Goal: Navigation & Orientation: Find specific page/section

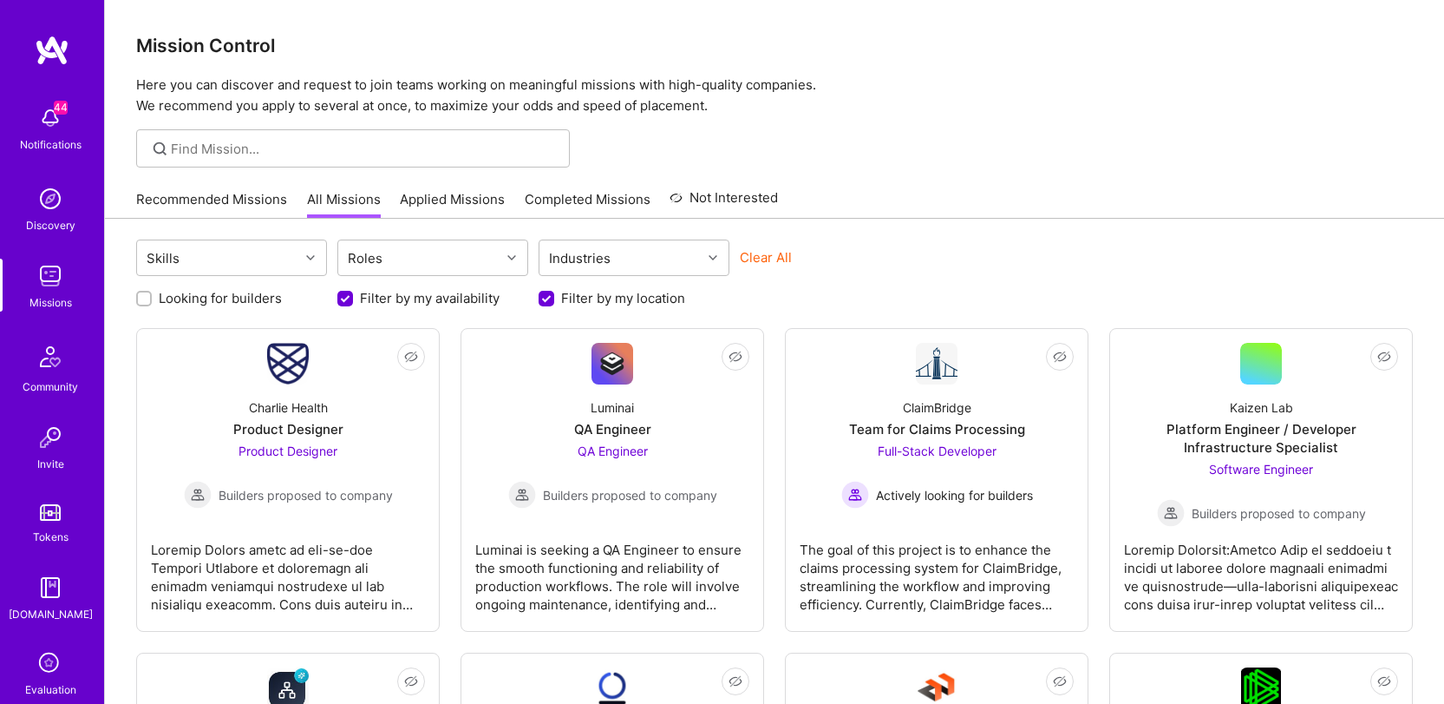
scroll to position [1480, 0]
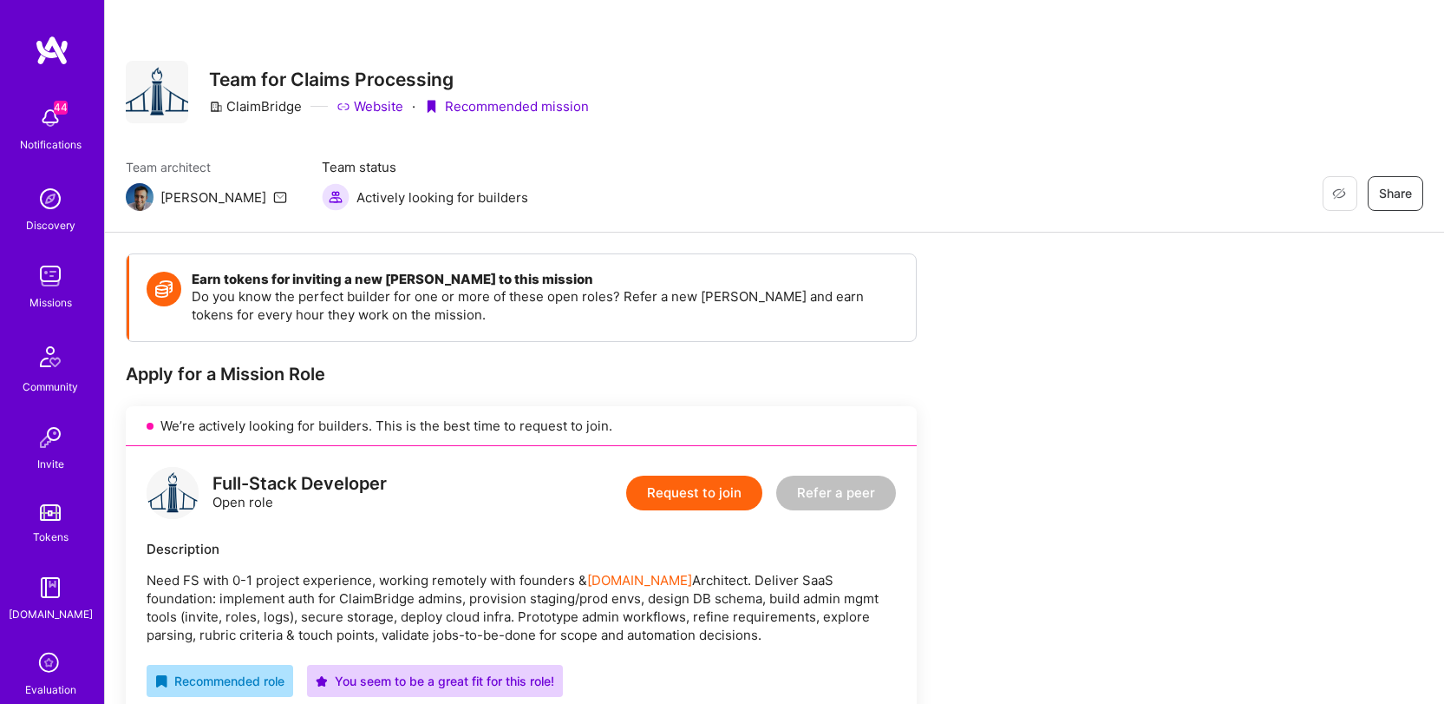
click at [1191, 131] on div "Restore Not Interested Share Team for Claims Processing ClaimBridge Website · R…" at bounding box center [774, 116] width 1339 height 232
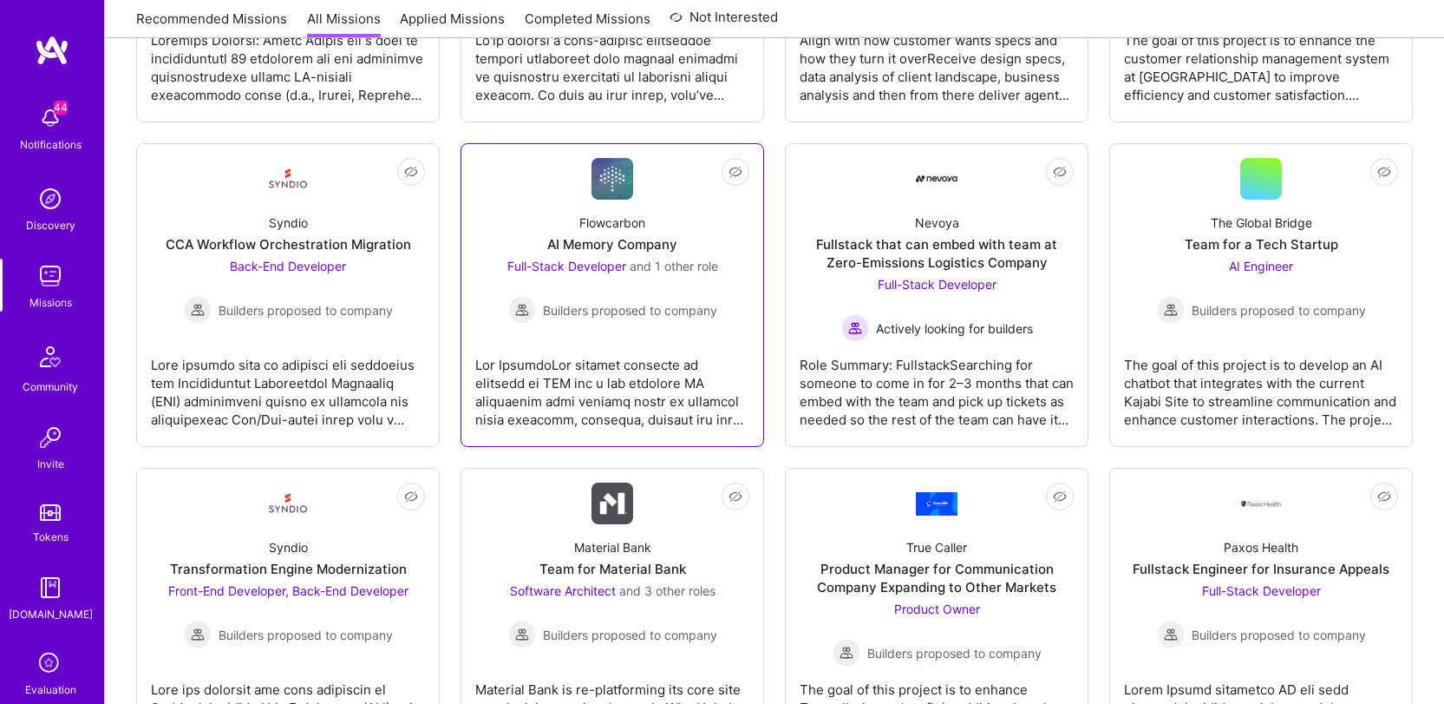
scroll to position [1483, 0]
